Goal: Transaction & Acquisition: Purchase product/service

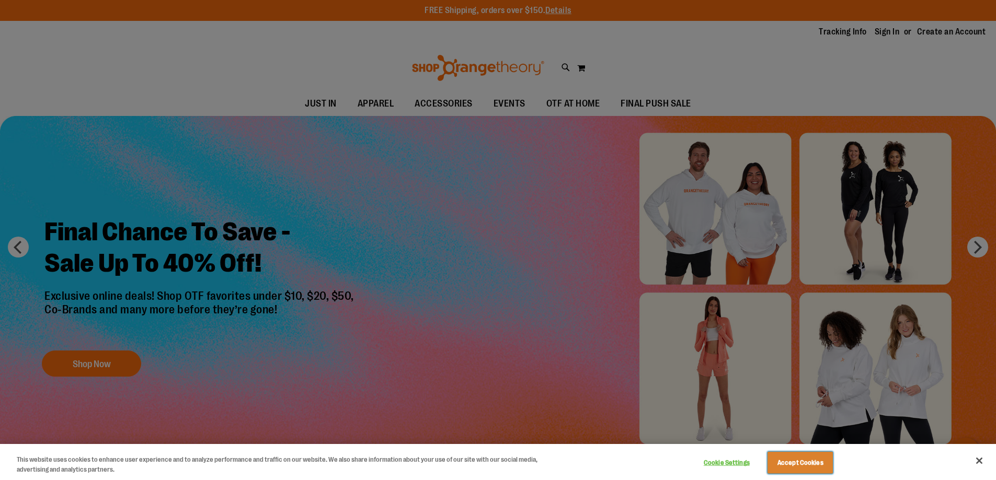
click at [805, 461] on button "Accept Cookies" at bounding box center [799, 463] width 65 height 22
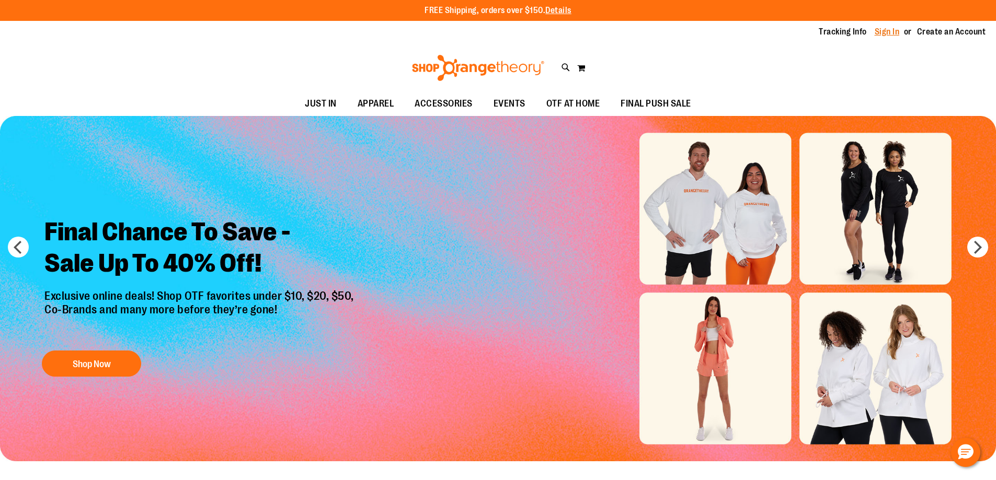
click at [894, 32] on link "Sign In" at bounding box center [886, 31] width 25 height 11
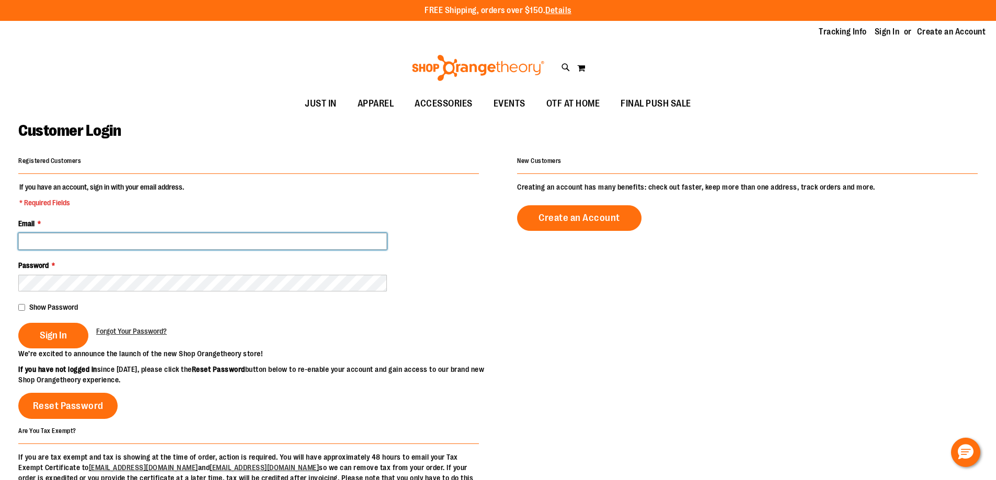
click at [140, 243] on input "Email *" at bounding box center [202, 241] width 368 height 17
type input "**********"
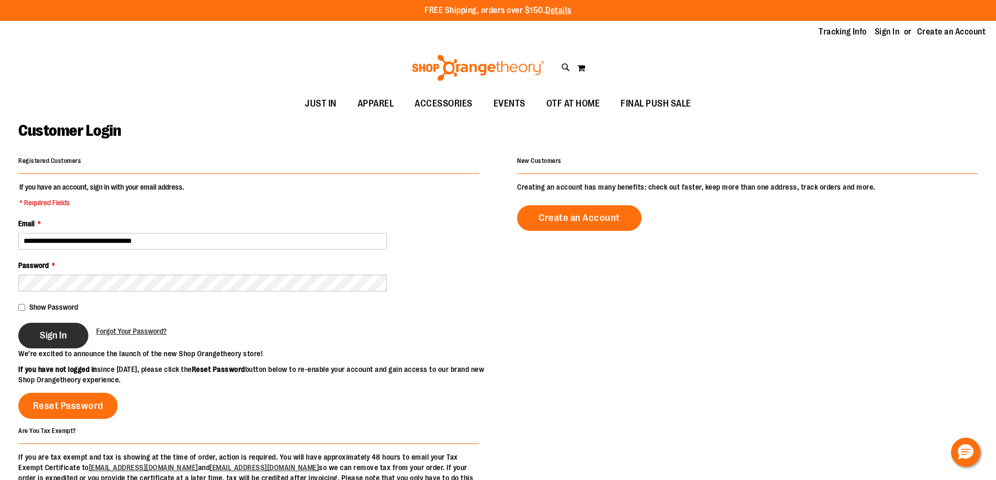
click at [71, 337] on button "Sign In" at bounding box center [53, 336] width 70 height 26
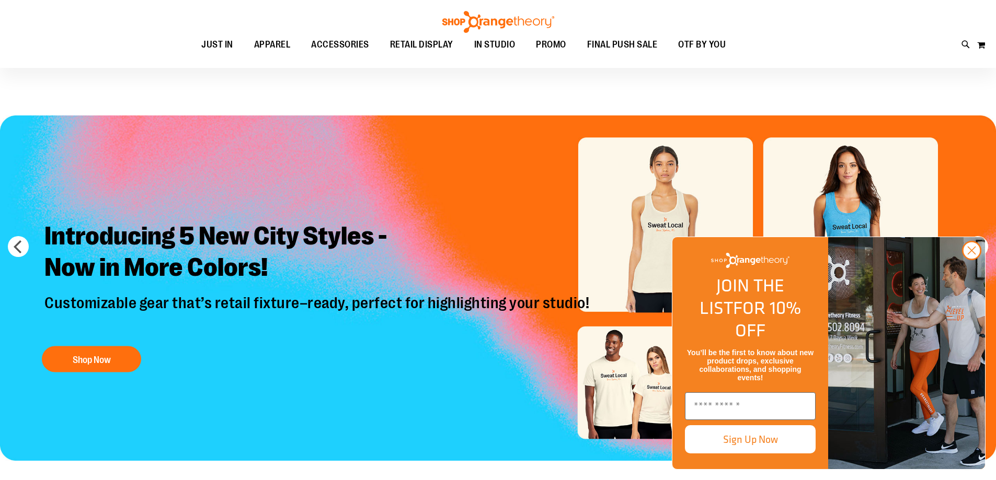
scroll to position [104, 0]
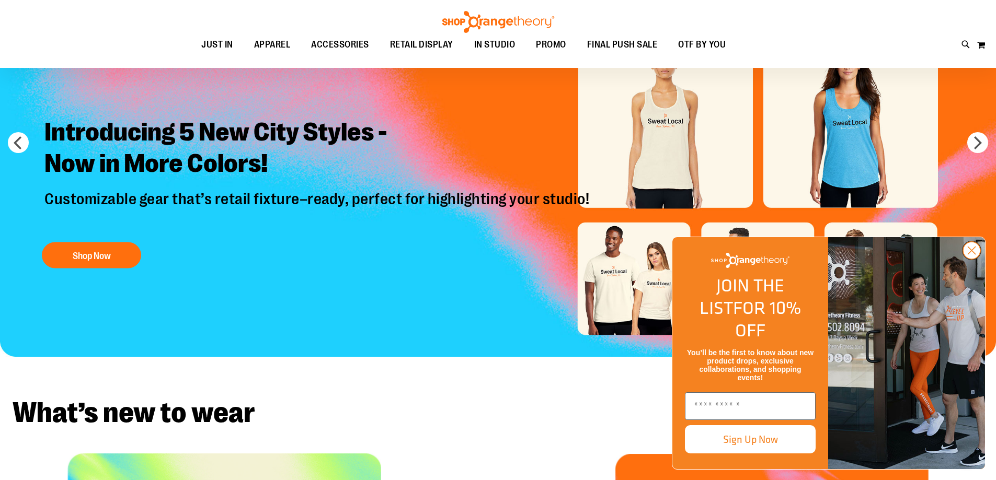
click at [973, 259] on circle "Close dialog" at bounding box center [971, 250] width 17 height 17
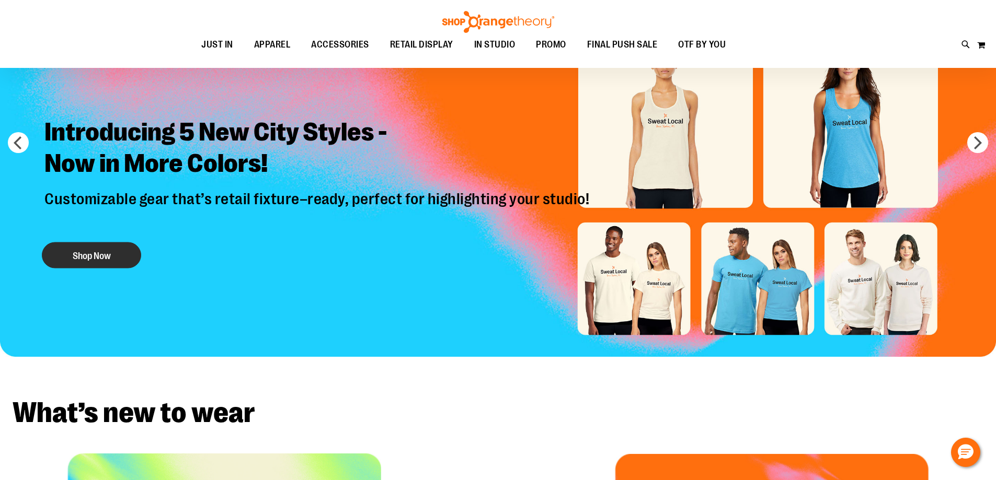
click at [85, 247] on button "Shop Now" at bounding box center [91, 255] width 99 height 26
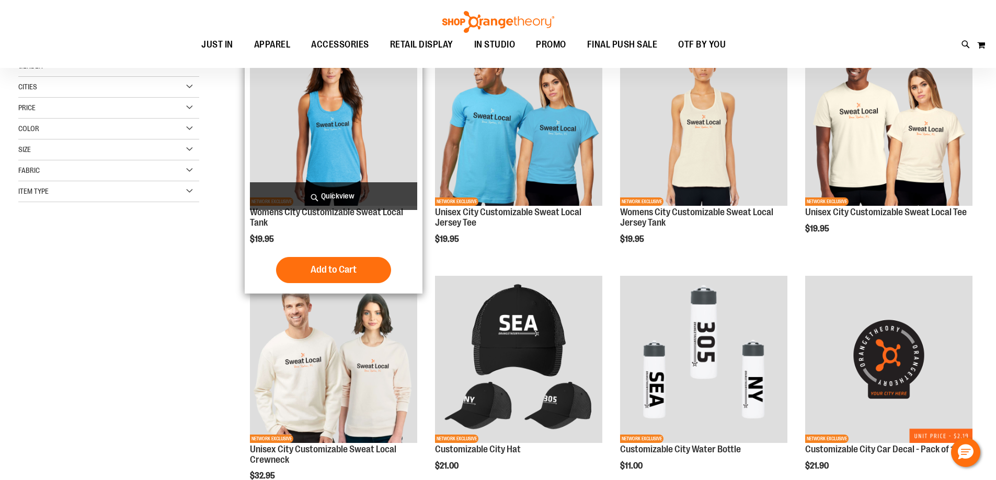
scroll to position [52, 0]
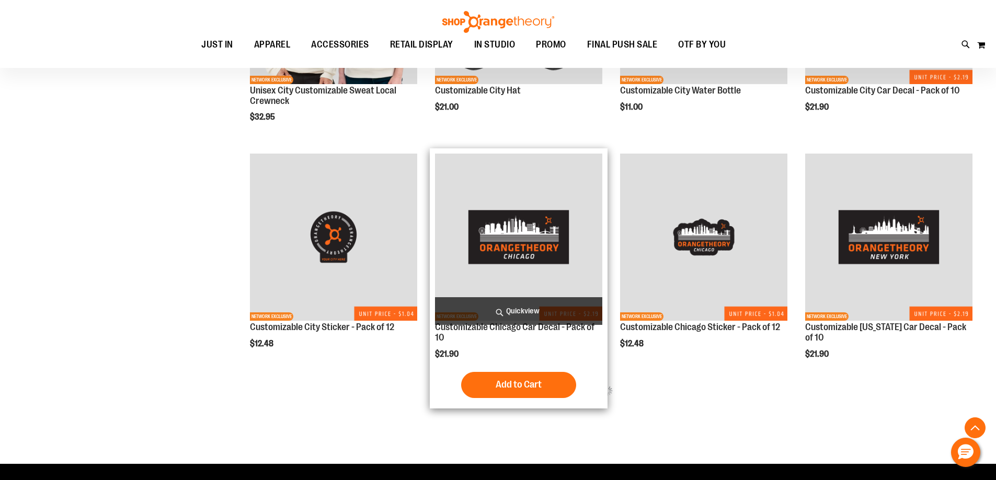
scroll to position [470, 0]
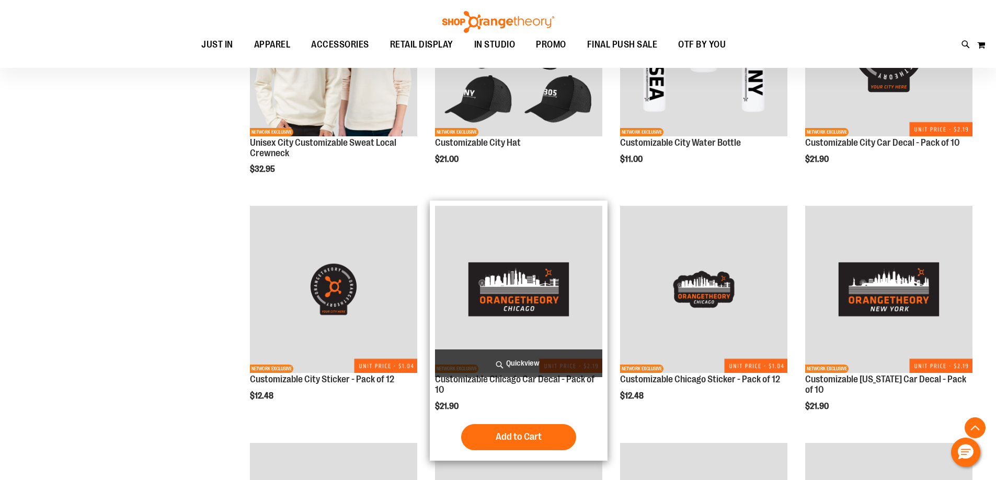
scroll to position [99, 0]
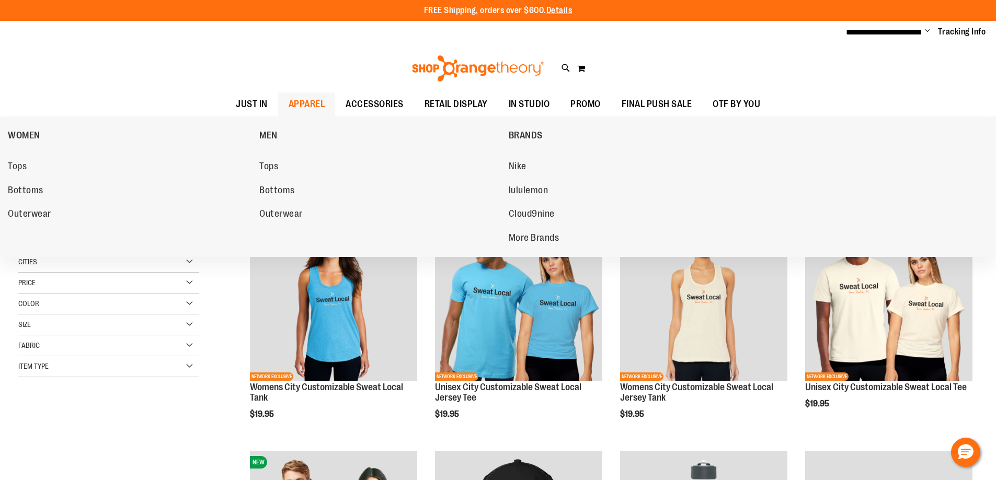
click at [299, 100] on span "APPAREL" at bounding box center [306, 104] width 37 height 24
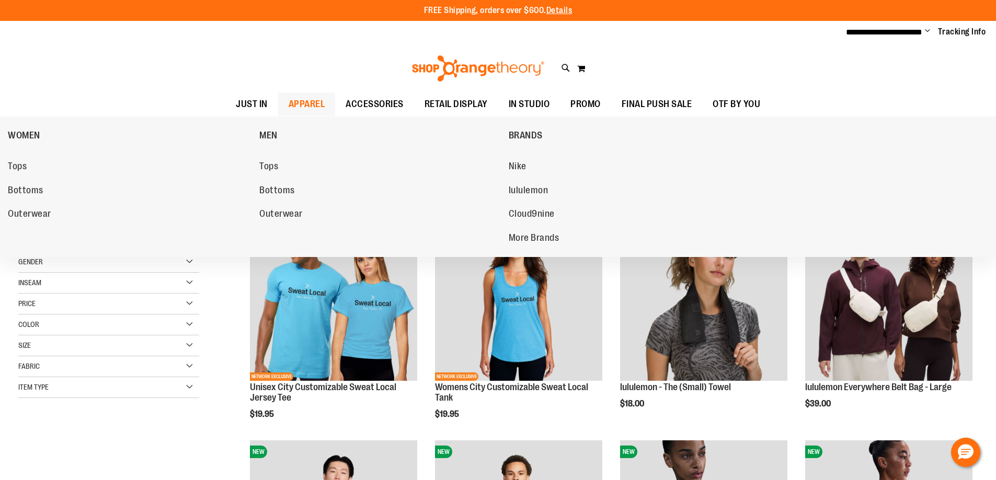
click at [311, 105] on span "APPAREL" at bounding box center [306, 104] width 37 height 24
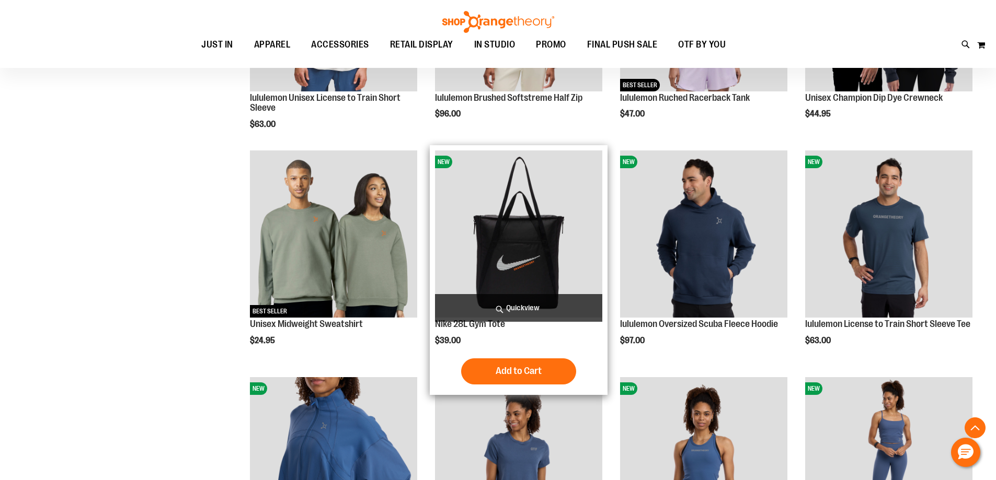
scroll to position [679, 0]
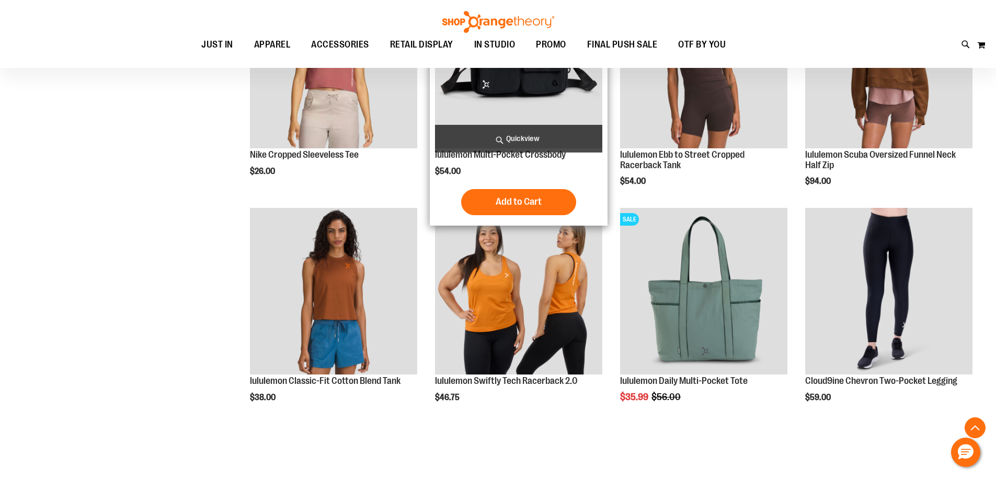
scroll to position [1724, 0]
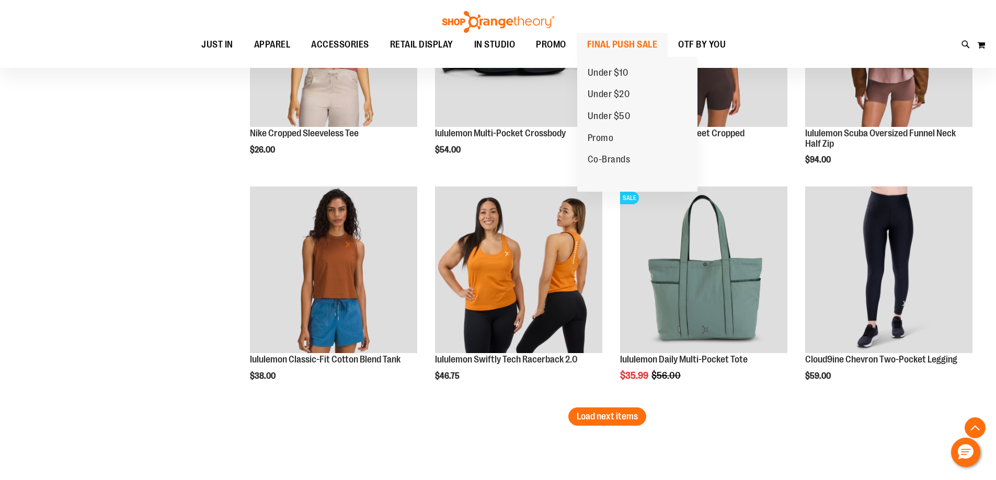
click at [632, 48] on span "FINAL PUSH SALE" at bounding box center [622, 45] width 71 height 24
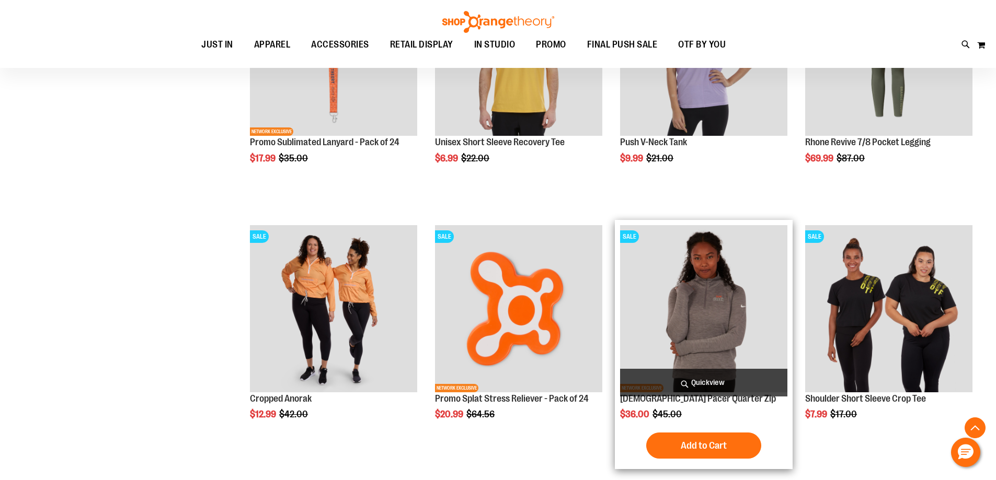
scroll to position [1032, 0]
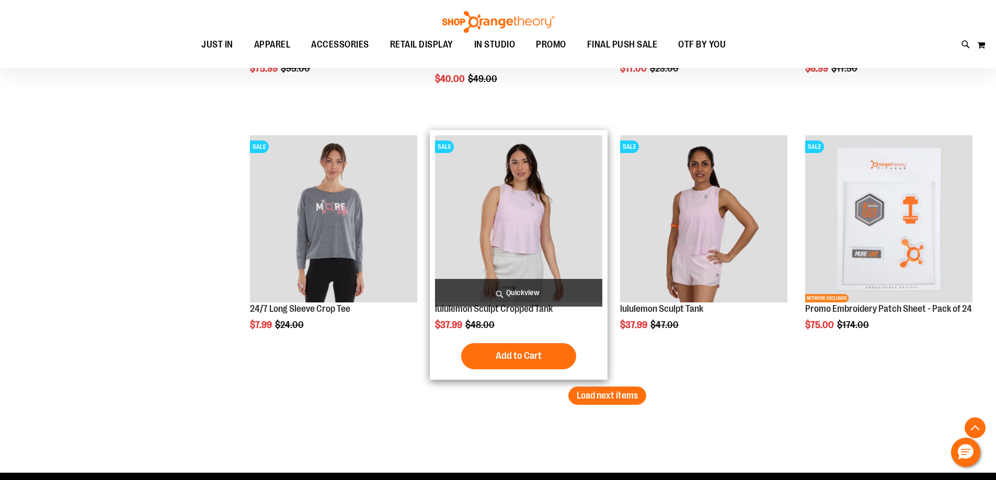
scroll to position [2182, 0]
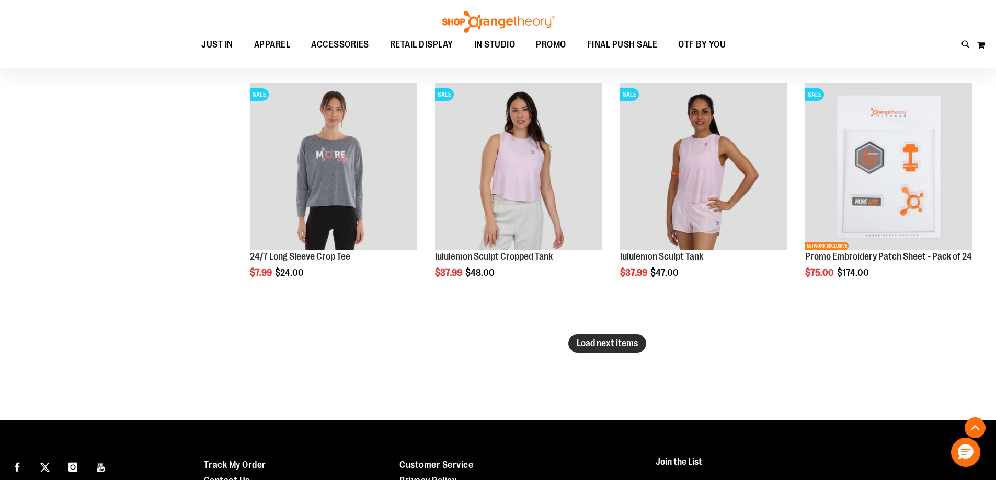
click at [624, 342] on span "Load next items" at bounding box center [606, 343] width 61 height 10
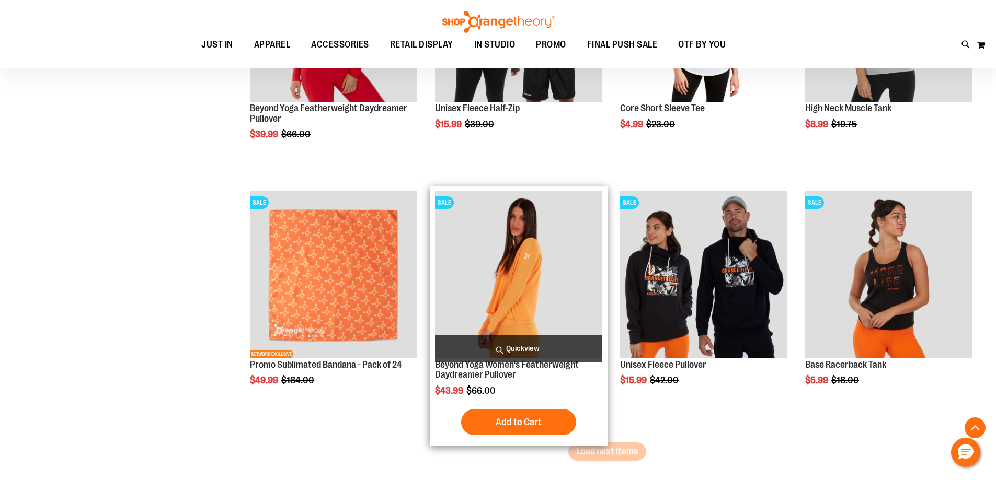
scroll to position [2861, 0]
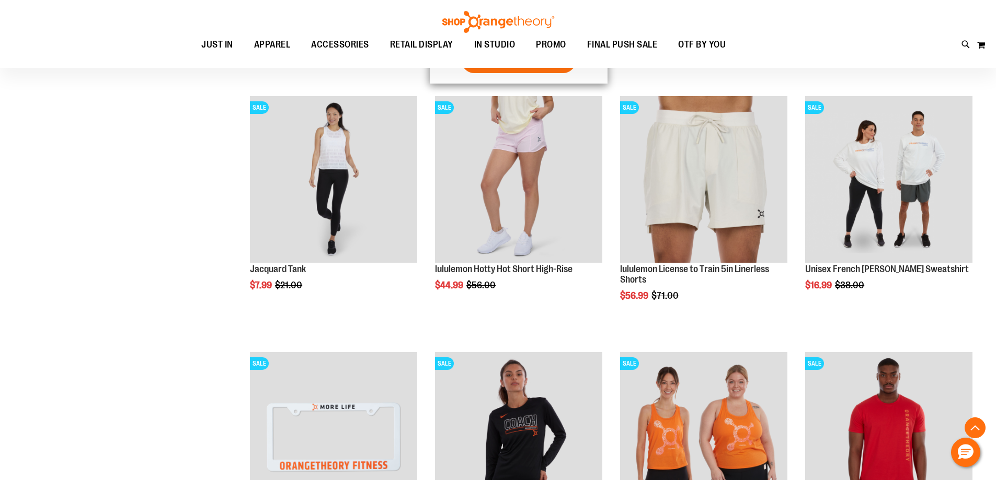
scroll to position [1189, 0]
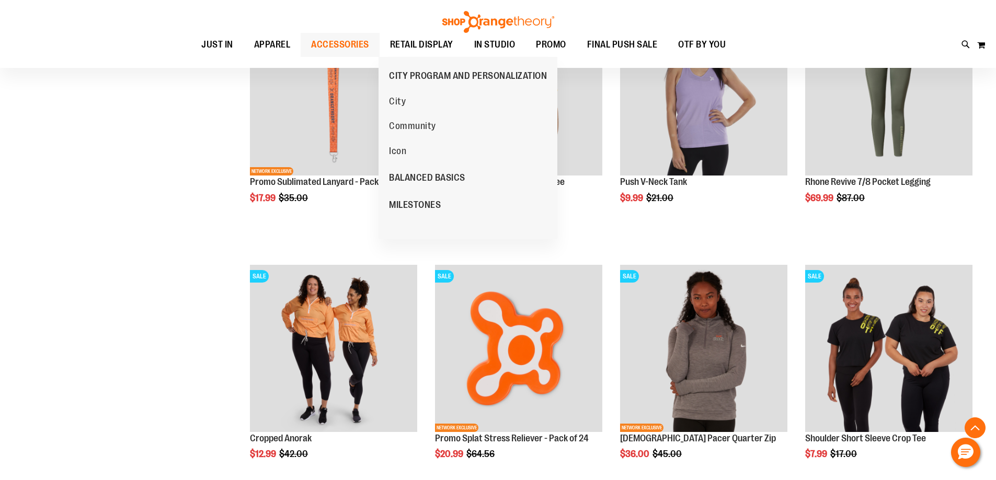
scroll to position [875, 0]
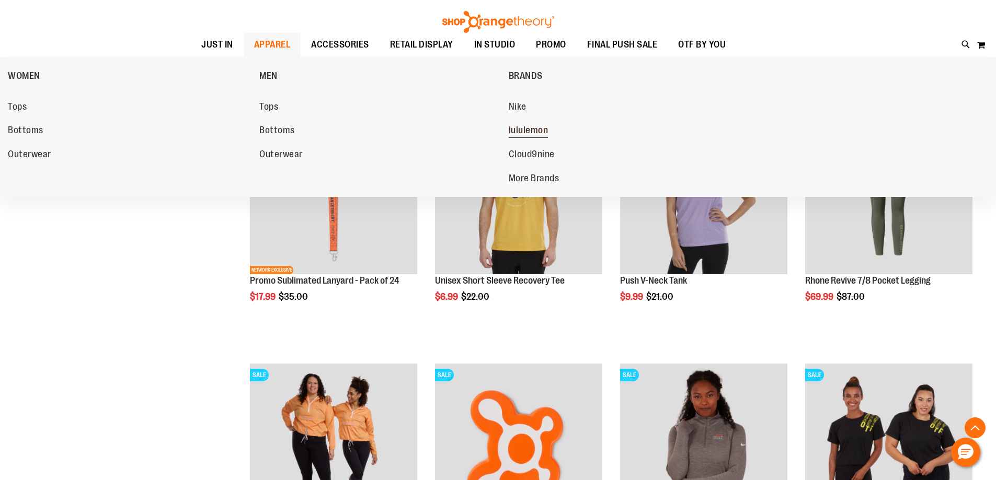
click at [523, 128] on span "lululemon" at bounding box center [528, 131] width 40 height 13
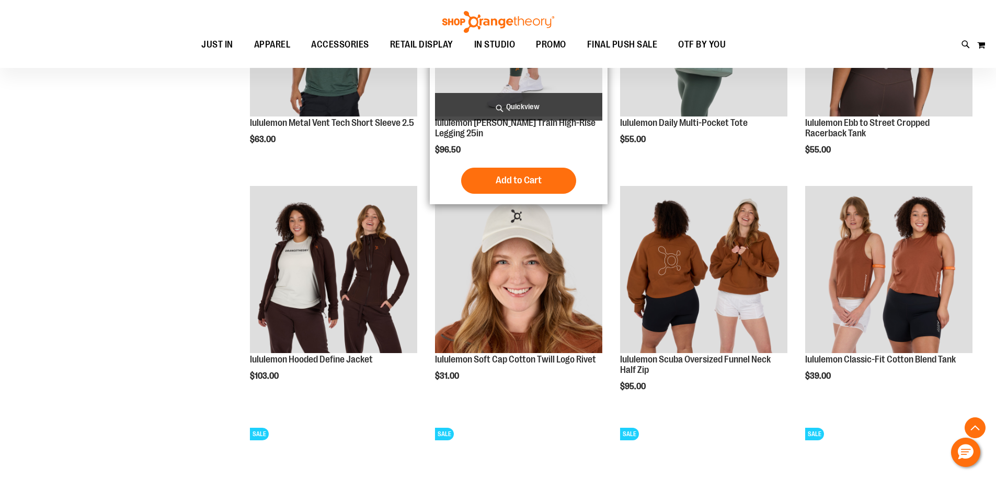
scroll to position [1672, 0]
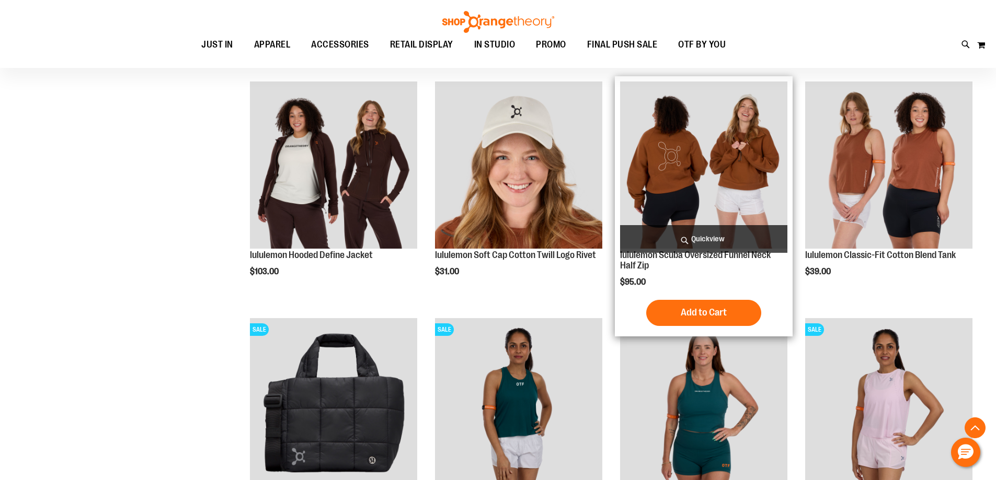
click at [662, 176] on img "product" at bounding box center [703, 165] width 167 height 167
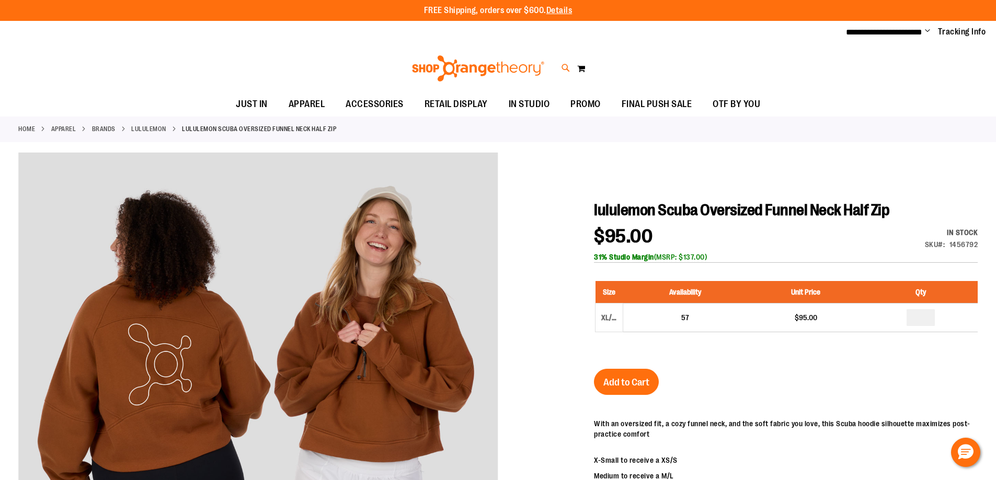
click at [563, 66] on icon at bounding box center [565, 68] width 9 height 12
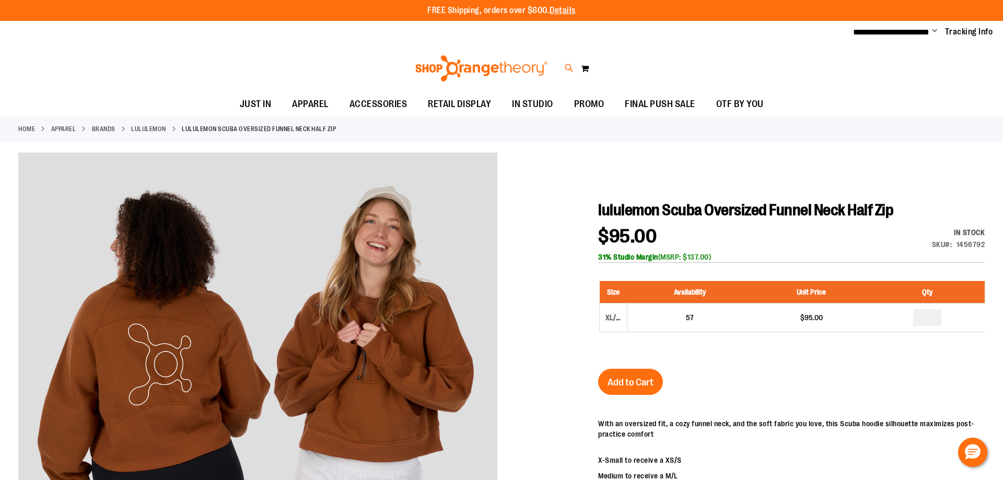
type input "*********"
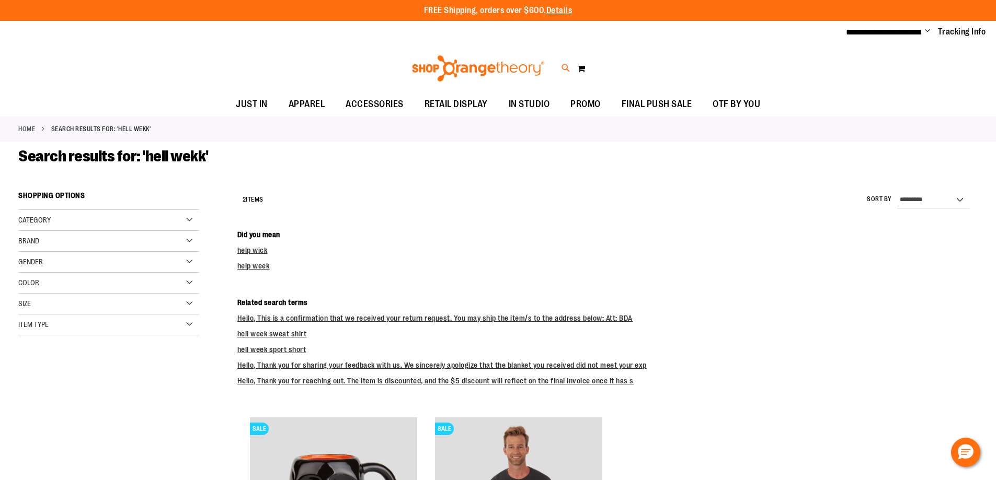
click at [566, 65] on icon at bounding box center [565, 68] width 9 height 12
type input "*********"
